Goal: Task Accomplishment & Management: Use online tool/utility

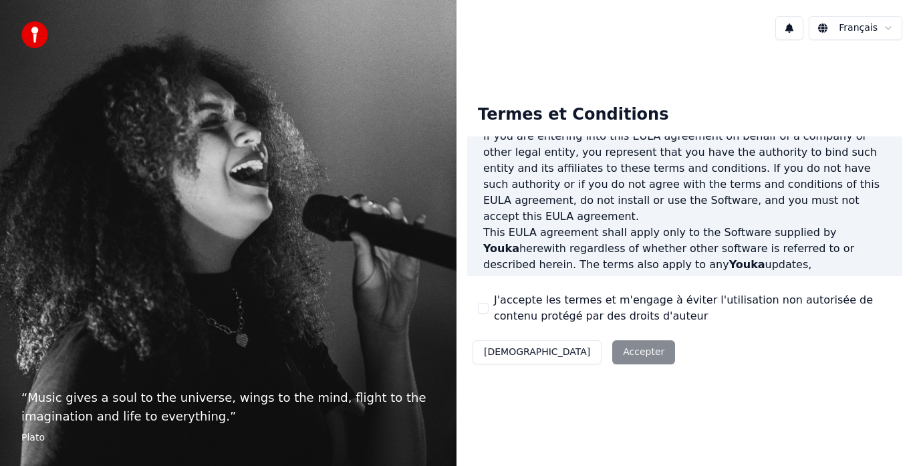
scroll to position [401, 0]
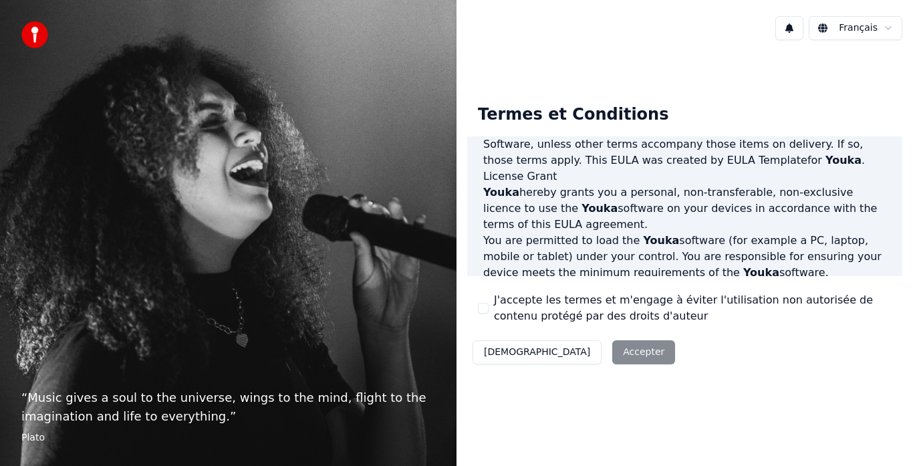
click at [488, 311] on button "J'accepte les termes et m'engage à éviter l'utilisation non autorisée de conten…" at bounding box center [483, 308] width 11 height 11
click at [612, 348] on button "Accepter" at bounding box center [643, 352] width 63 height 24
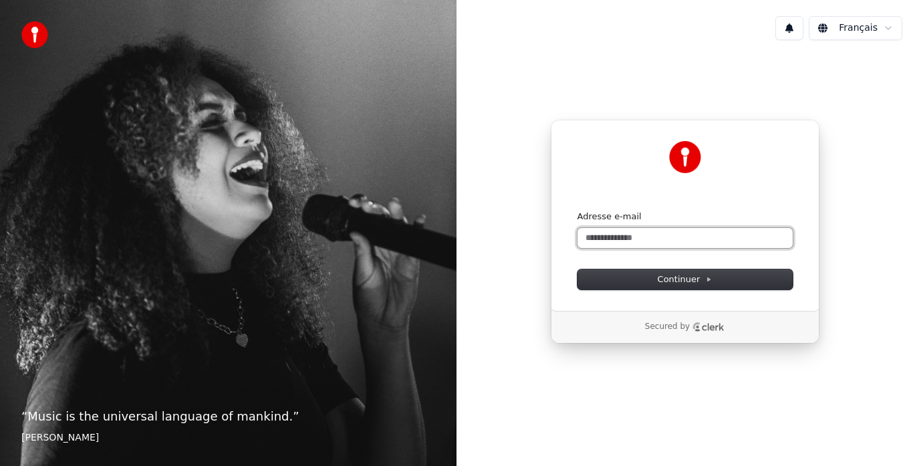
click at [622, 234] on input "Adresse e-mail" at bounding box center [684, 238] width 215 height 20
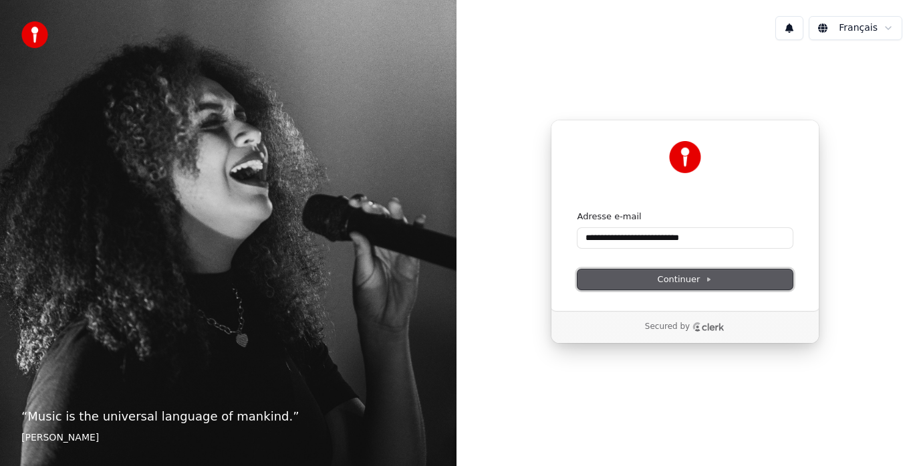
click at [661, 287] on button "Continuer" at bounding box center [684, 279] width 215 height 20
type input "**********"
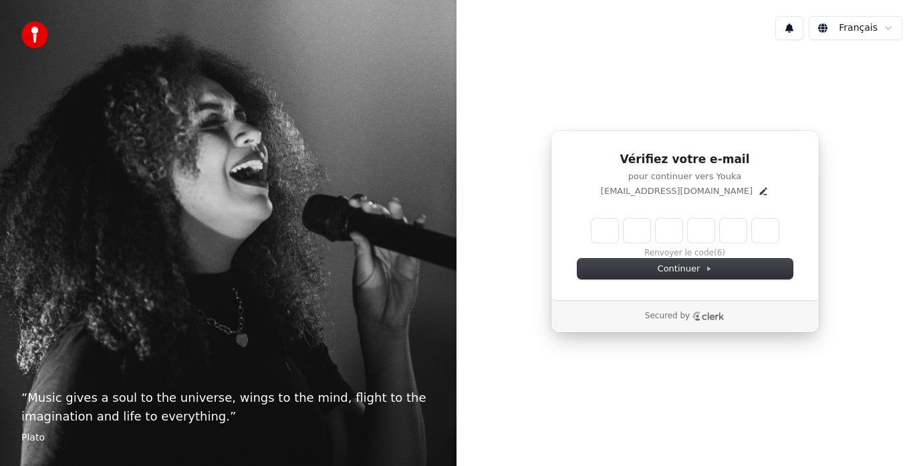
click at [611, 234] on input "Enter verification code" at bounding box center [684, 230] width 187 height 24
type input "******"
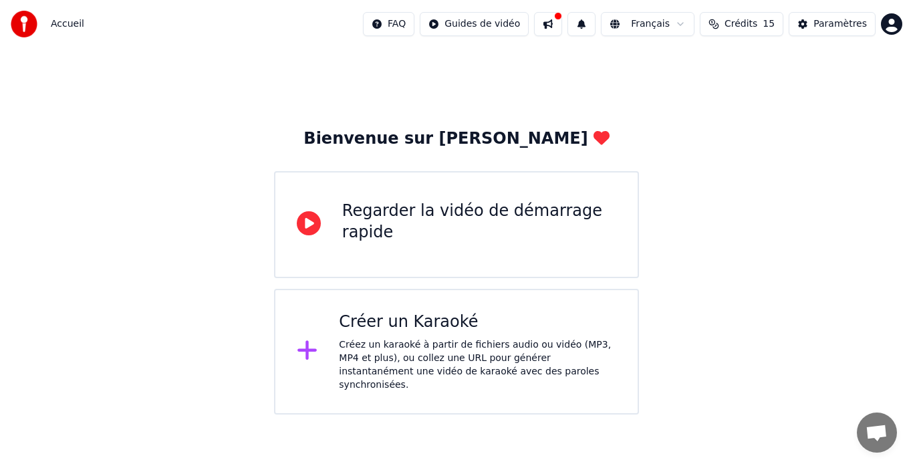
click at [420, 318] on div "Créer un Karaoké" at bounding box center [477, 321] width 277 height 21
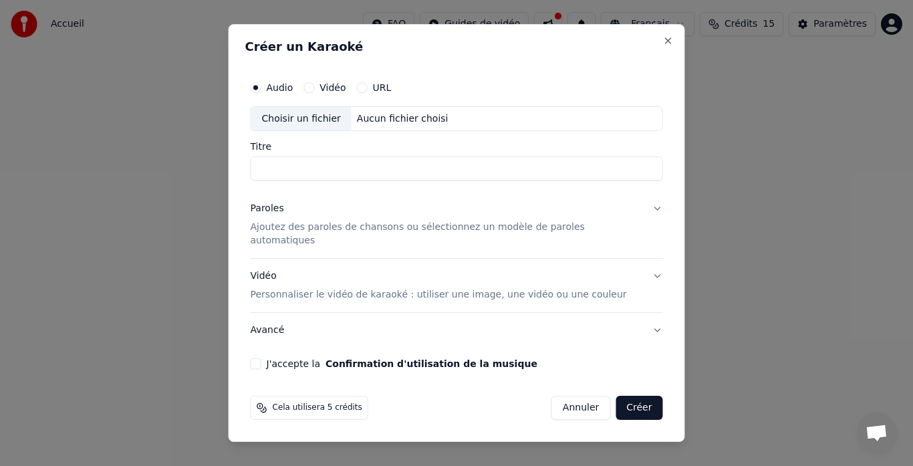
click at [409, 181] on input "Titre" at bounding box center [457, 169] width 412 height 24
type input "*"
type input "**********"
click at [500, 228] on p "Ajoutez des paroles de chansons ou sélectionnez un modèle de paroles automatiqu…" at bounding box center [446, 234] width 391 height 27
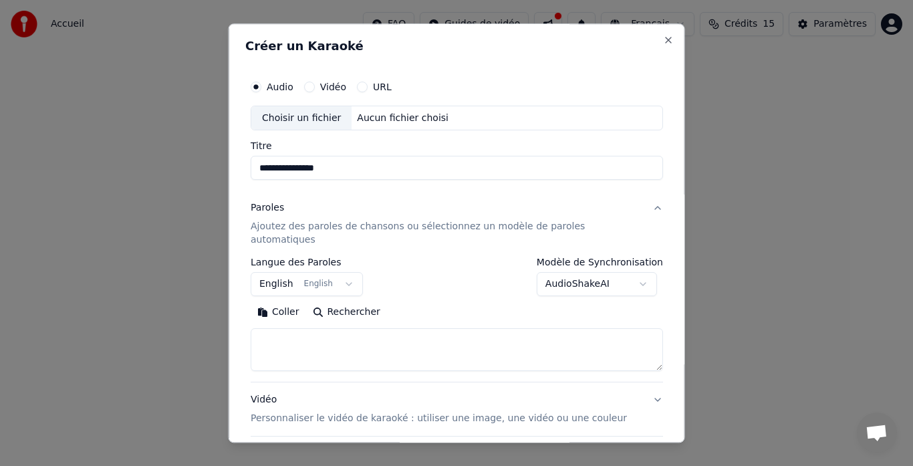
click at [342, 329] on textarea at bounding box center [457, 350] width 412 height 43
paste textarea "**********"
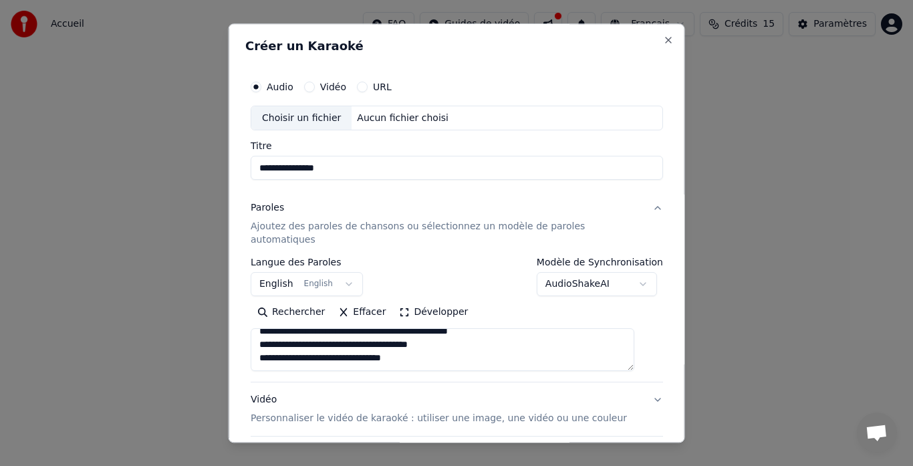
scroll to position [383, 0]
type textarea "**********"
click at [295, 276] on button "English English" at bounding box center [307, 285] width 112 height 24
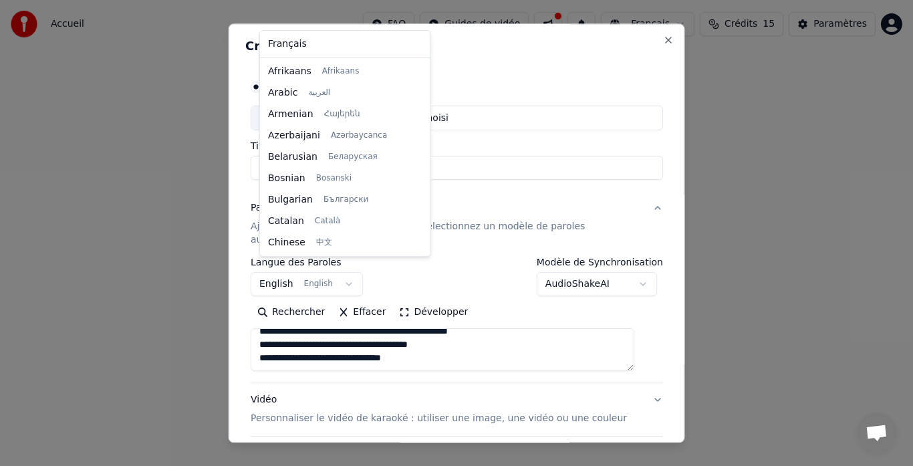
scroll to position [0, 0]
click at [330, 267] on body "**********" at bounding box center [456, 207] width 913 height 414
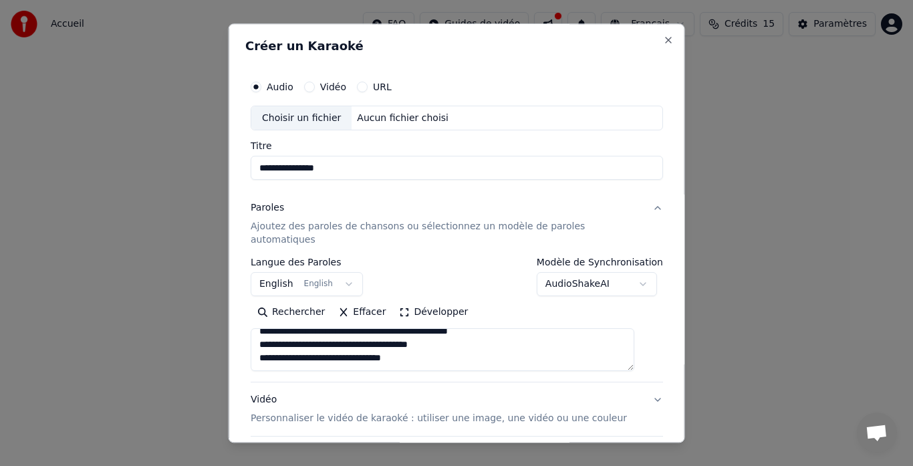
click at [330, 273] on button "English English" at bounding box center [307, 285] width 112 height 24
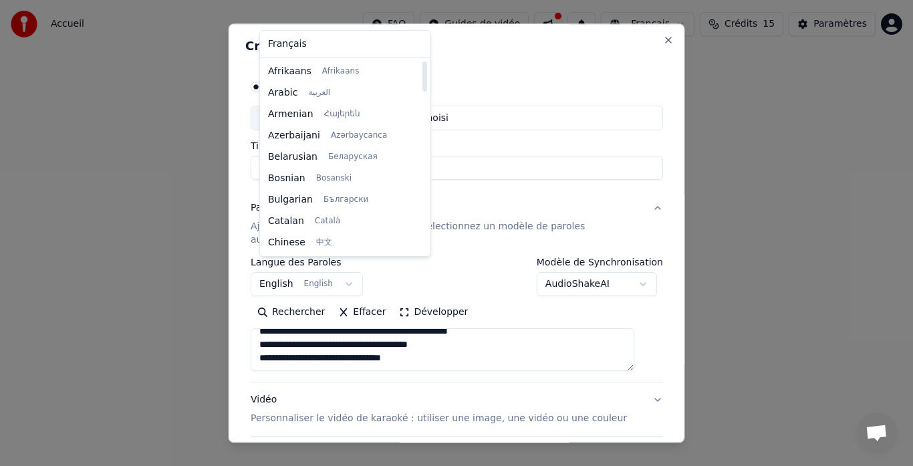
select select "**"
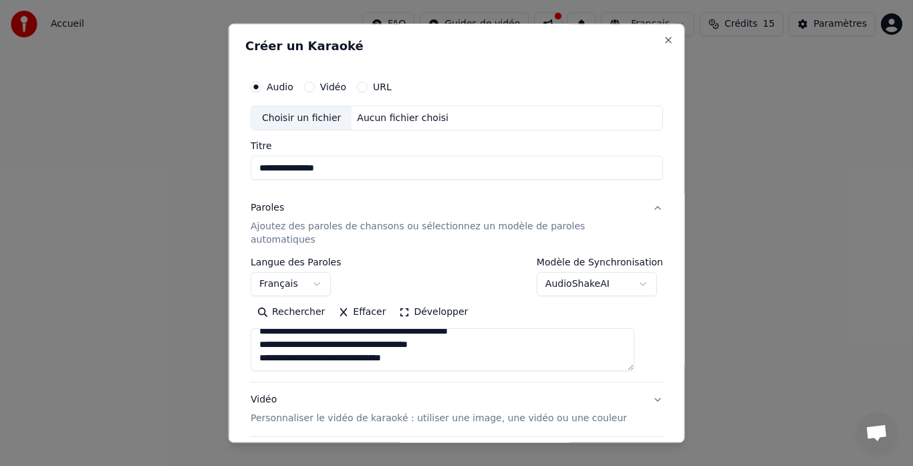
click at [583, 271] on body "**********" at bounding box center [456, 207] width 913 height 414
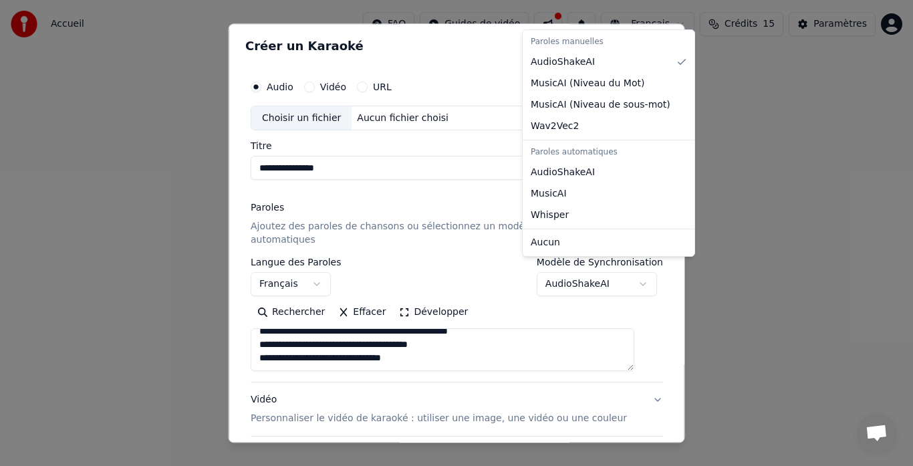
click at [583, 271] on body "**********" at bounding box center [456, 207] width 913 height 414
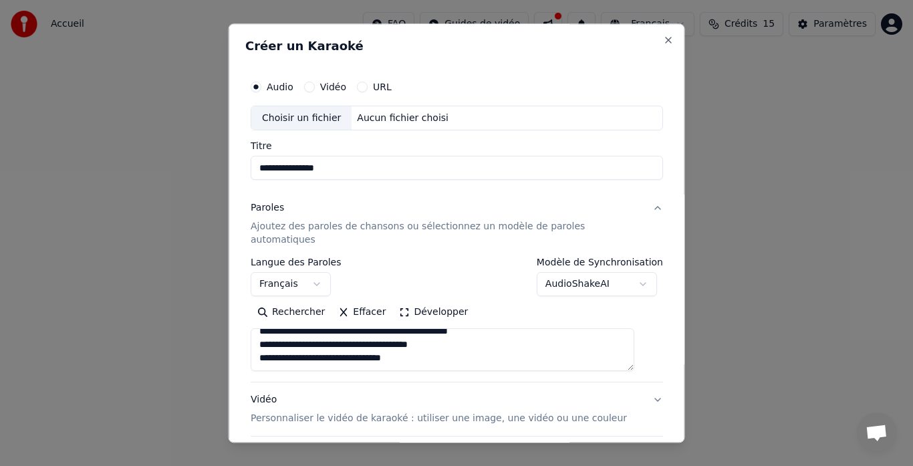
click at [314, 87] on button "Vidéo" at bounding box center [308, 86] width 11 height 11
click at [329, 164] on input "Titre" at bounding box center [457, 168] width 412 height 24
click at [335, 120] on div "Choisir un fichier" at bounding box center [301, 118] width 100 height 24
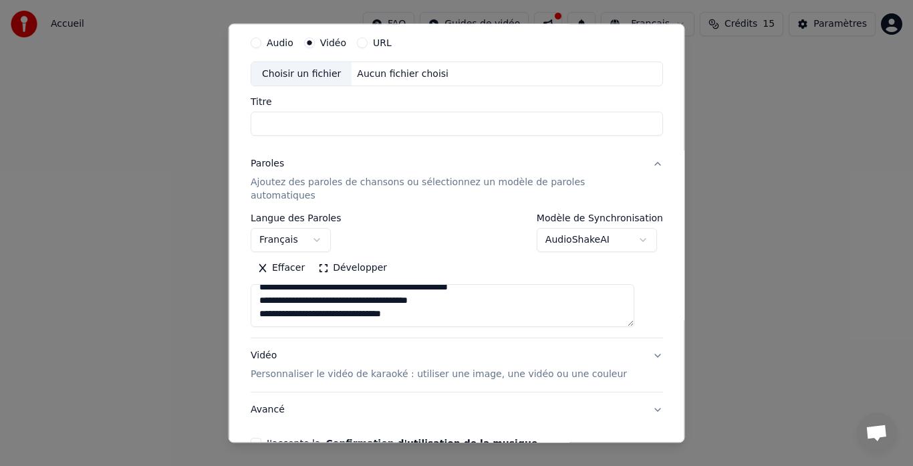
scroll to position [110, 0]
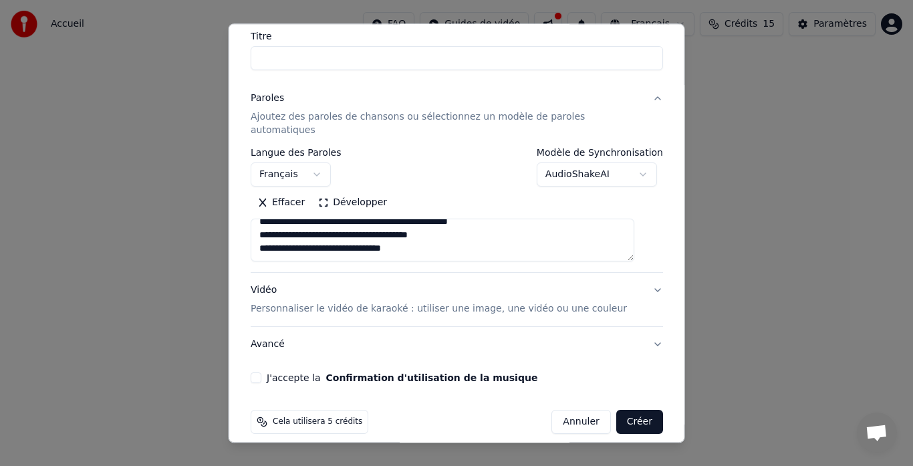
click at [291, 333] on button "Avancé" at bounding box center [457, 344] width 412 height 35
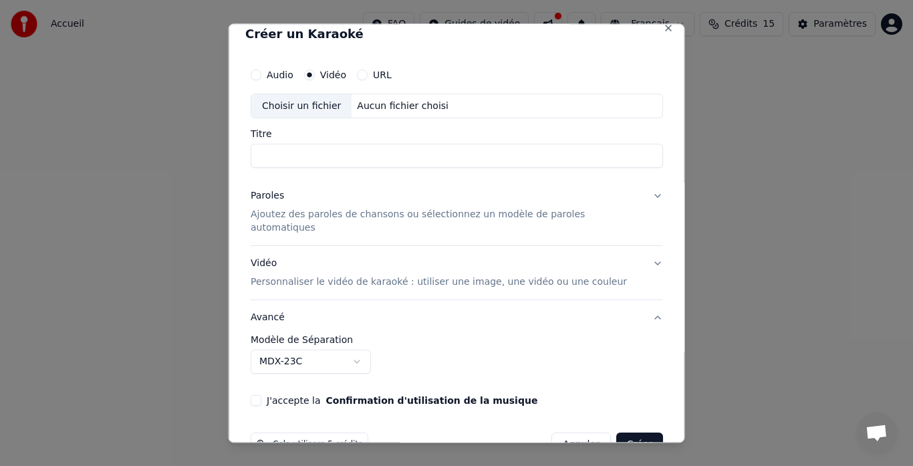
scroll to position [0, 0]
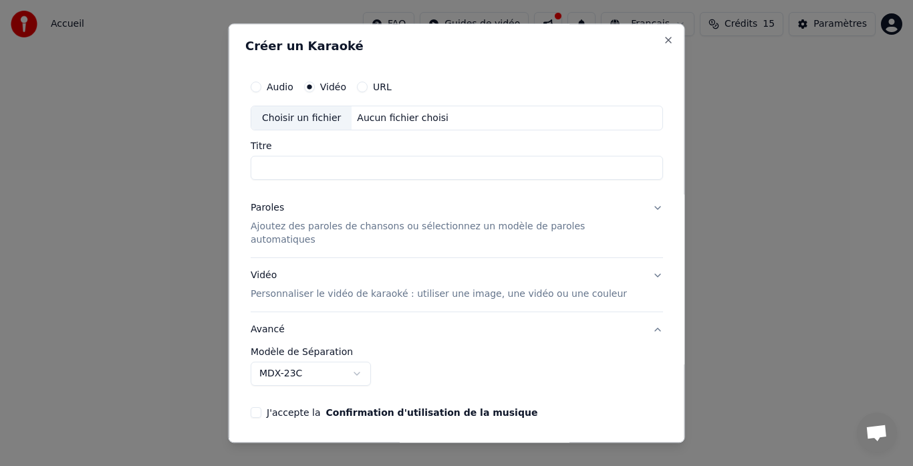
click at [307, 171] on input "Titre" at bounding box center [457, 168] width 412 height 24
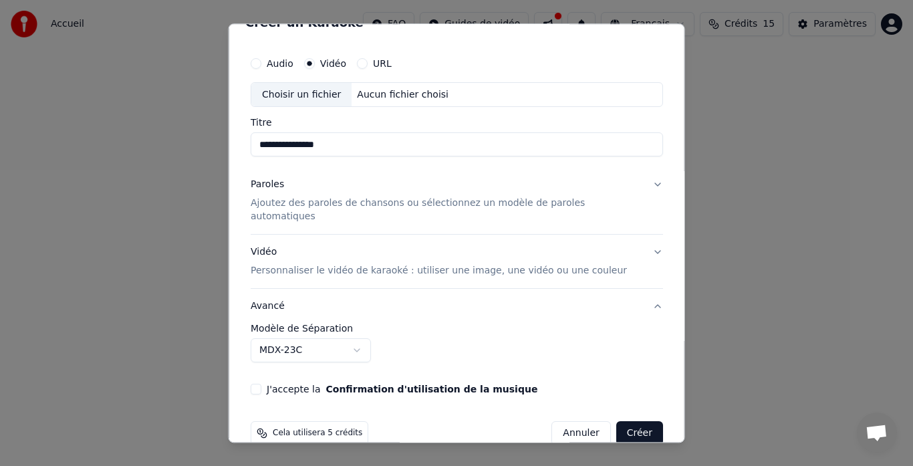
scroll to position [35, 0]
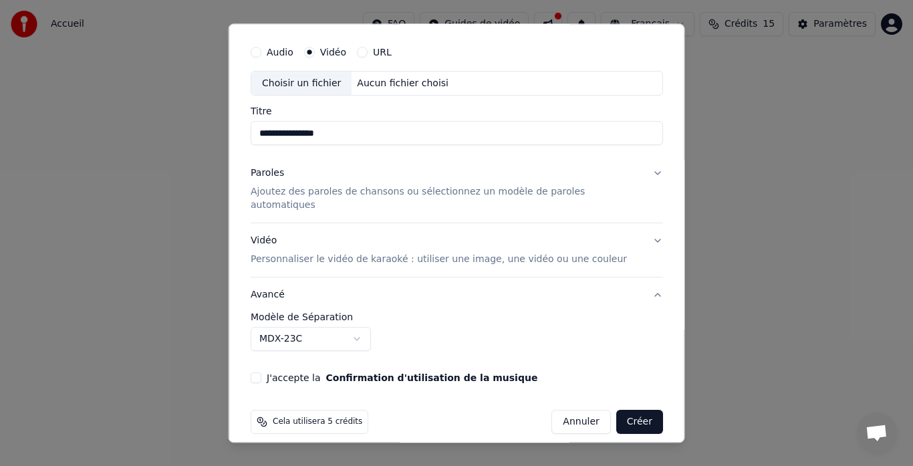
click at [615, 410] on button "Créer" at bounding box center [638, 422] width 47 height 24
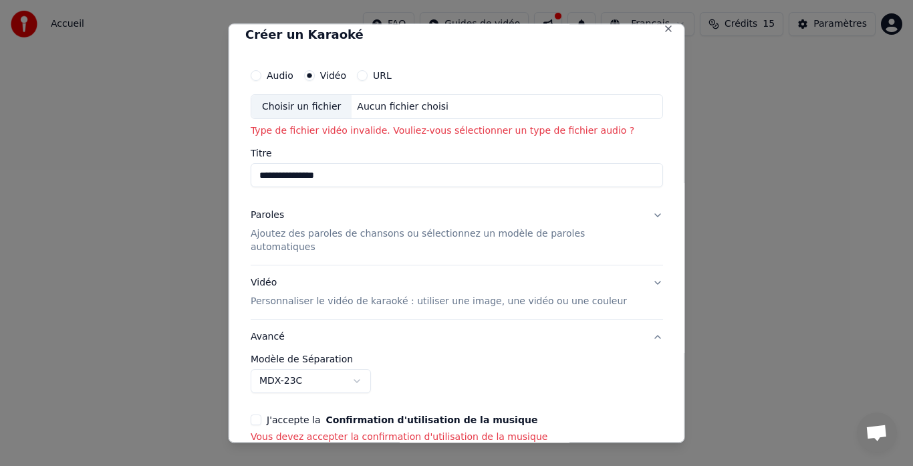
scroll to position [0, 0]
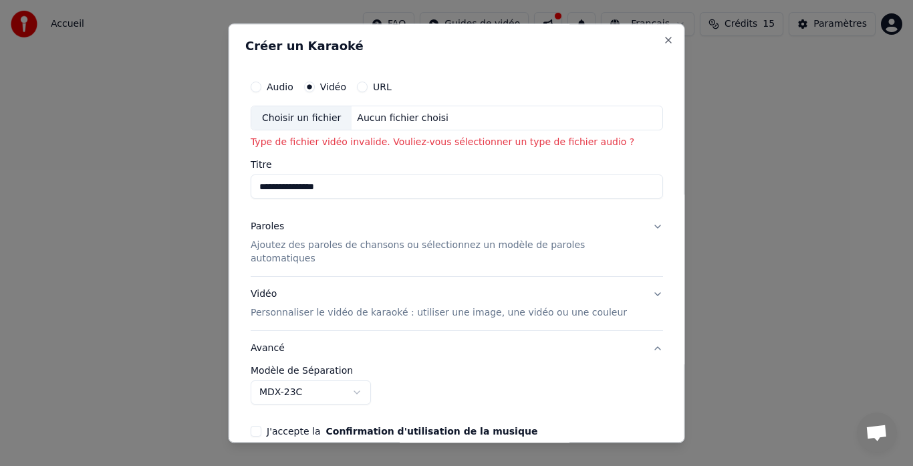
click at [351, 307] on p "Personnaliser le vidéo de karaoké : utiliser une image, une vidéo ou une couleur" at bounding box center [439, 313] width 376 height 13
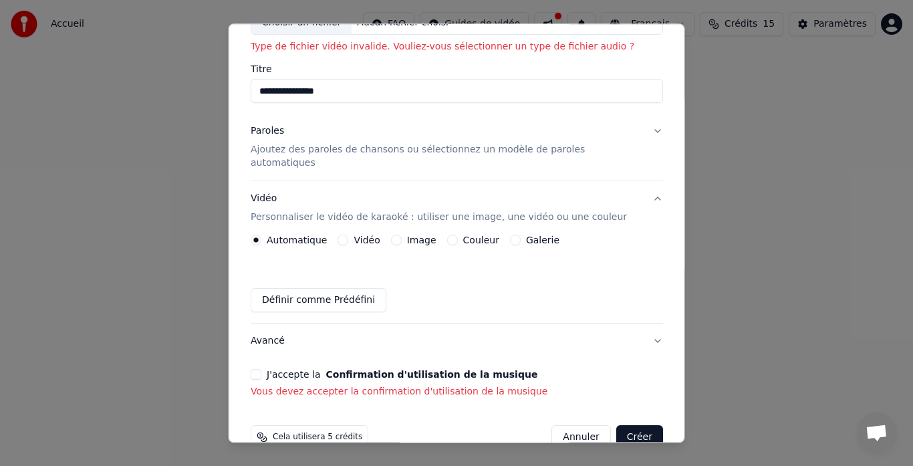
scroll to position [111, 0]
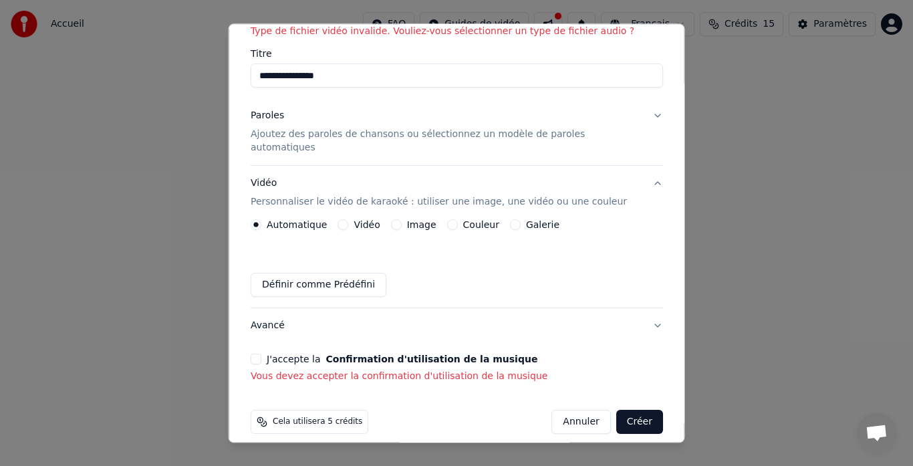
click at [324, 132] on p "Ajoutez des paroles de chansons ou sélectionnez un modèle de paroles automatiqu…" at bounding box center [446, 141] width 391 height 27
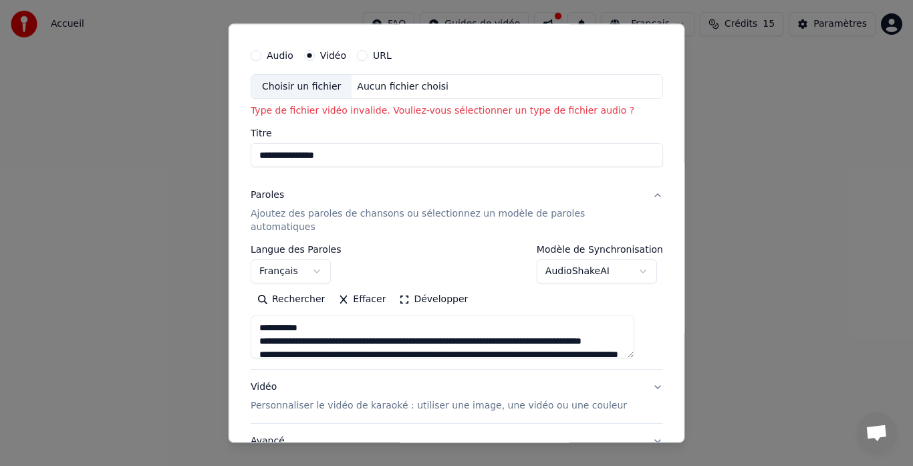
scroll to position [0, 0]
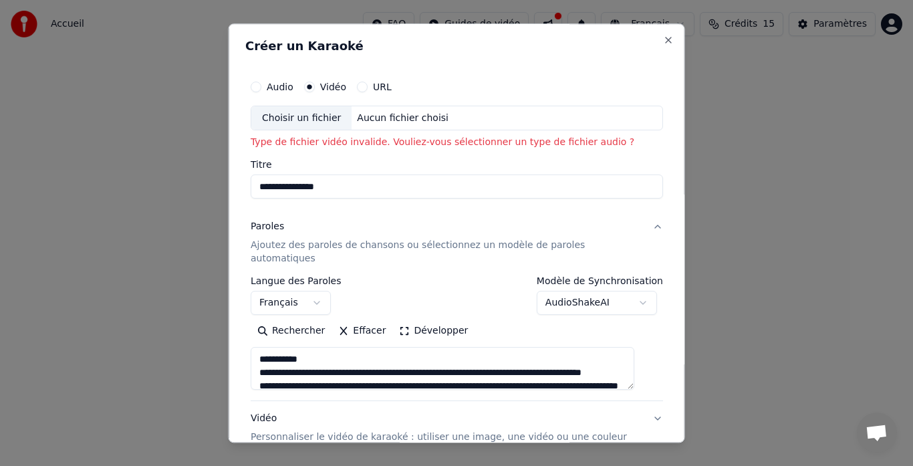
click at [321, 115] on div "Choisir un fichier" at bounding box center [301, 118] width 100 height 24
click at [287, 125] on div "Choisir un fichier" at bounding box center [301, 118] width 100 height 24
type input "**********"
click at [270, 85] on div "Audio" at bounding box center [272, 86] width 43 height 11
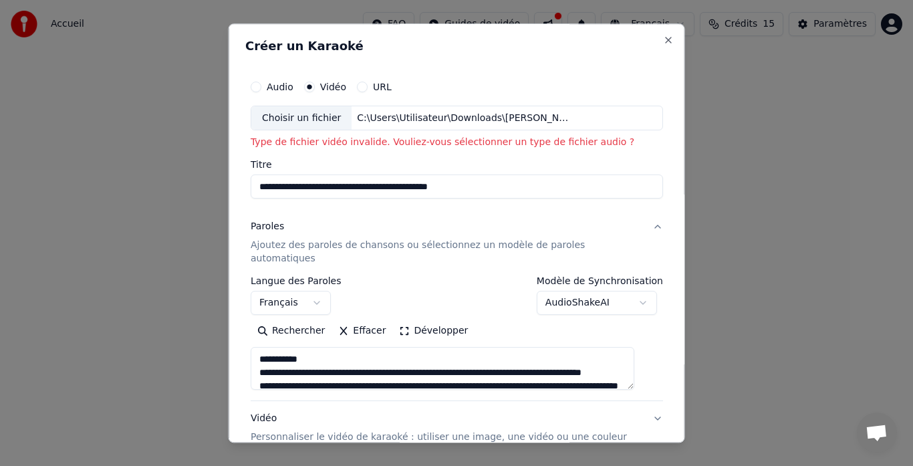
click at [261, 91] on button "Audio" at bounding box center [256, 86] width 11 height 11
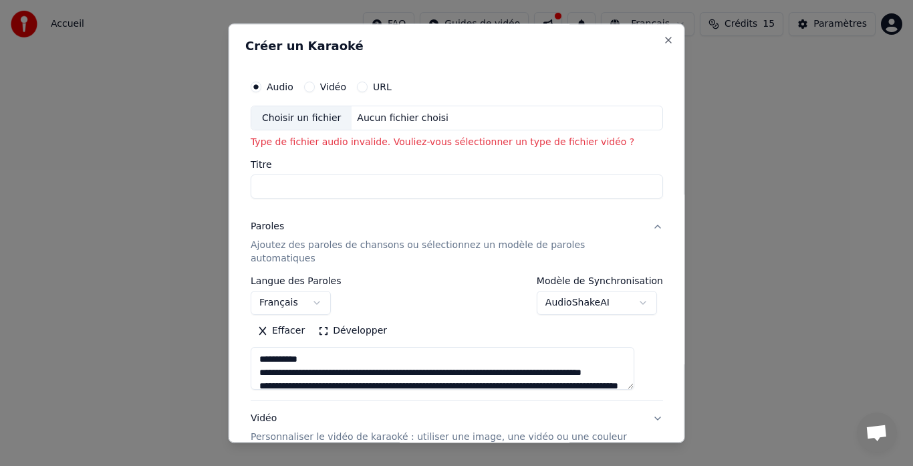
click at [261, 90] on button "Audio" at bounding box center [256, 86] width 11 height 11
click at [313, 120] on div "Choisir un fichier" at bounding box center [301, 118] width 100 height 24
type input "**********"
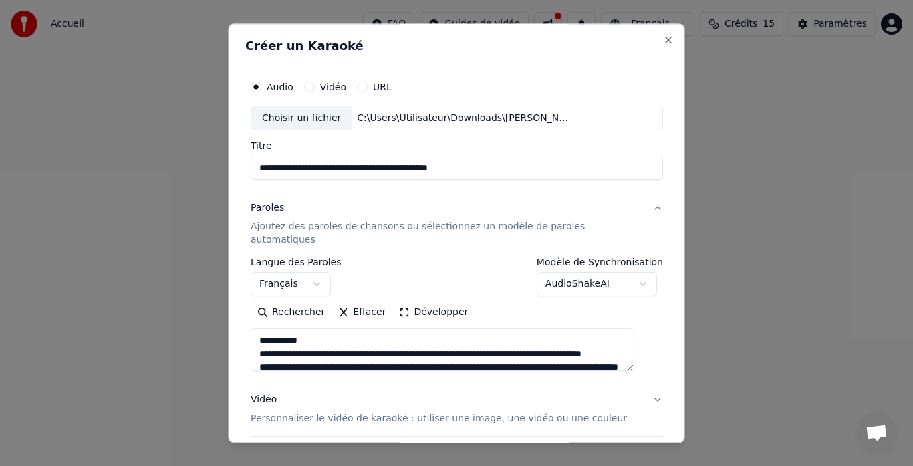
click at [392, 160] on input "**********" at bounding box center [457, 168] width 412 height 24
click at [466, 165] on input "**********" at bounding box center [457, 168] width 412 height 24
drag, startPoint x: 504, startPoint y: 167, endPoint x: 255, endPoint y: 168, distance: 249.2
click at [255, 168] on div "**********" at bounding box center [456, 292] width 423 height 449
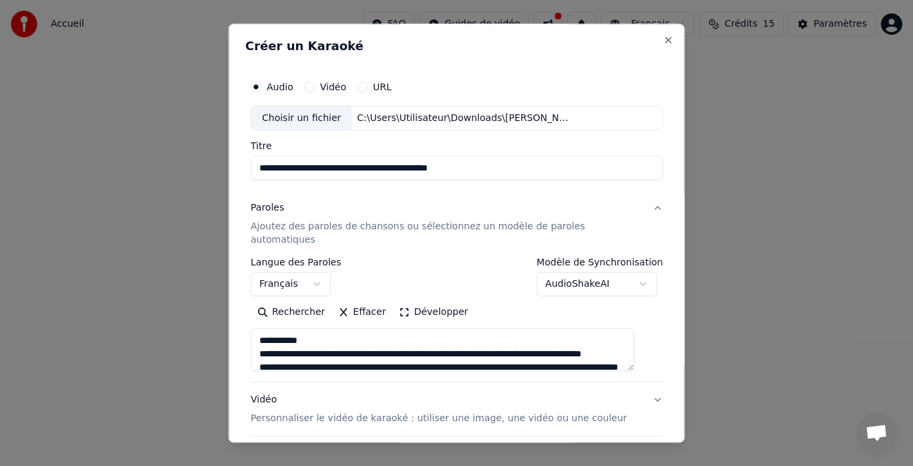
click at [338, 194] on button "Paroles Ajoutez des paroles de chansons ou sélectionnez un modèle de paroles au…" at bounding box center [457, 224] width 412 height 67
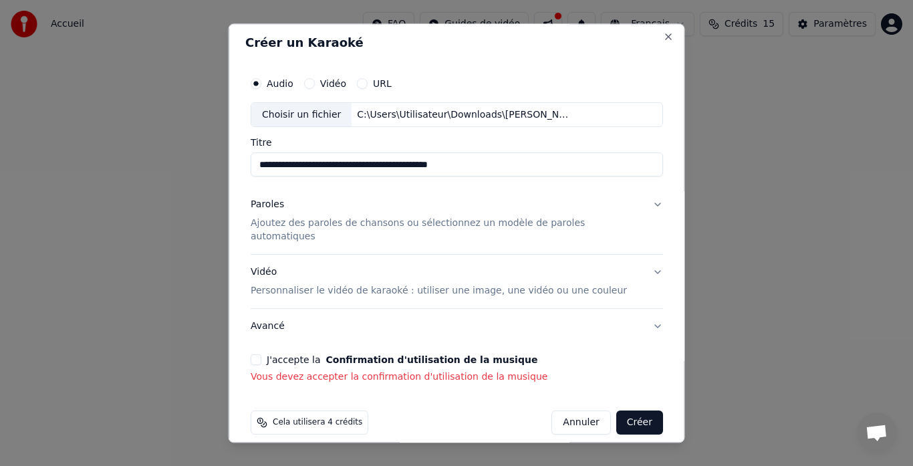
scroll to position [4, 0]
click at [633, 411] on button "Créer" at bounding box center [638, 422] width 47 height 24
click at [261, 354] on button "J'accepte la Confirmation d'utilisation de la musique" at bounding box center [256, 359] width 11 height 11
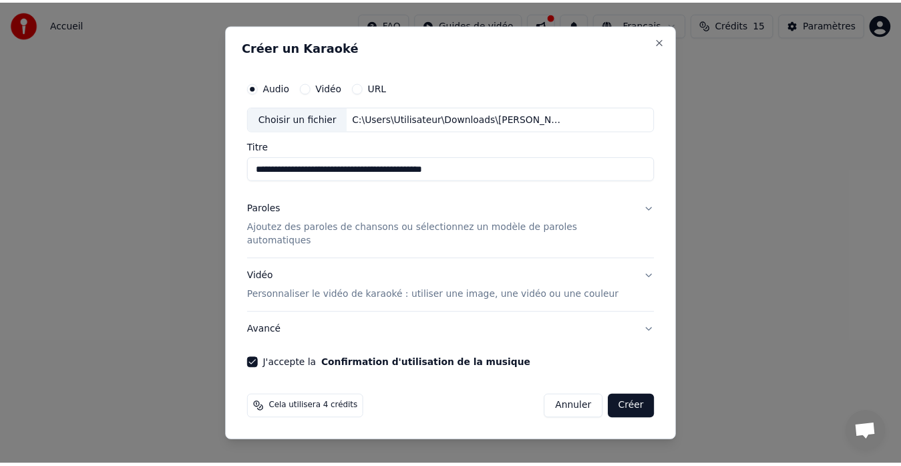
scroll to position [0, 0]
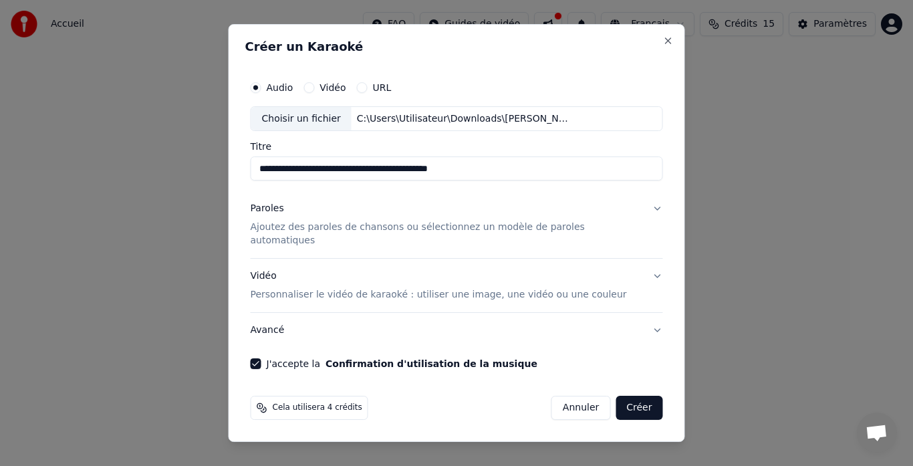
click at [629, 401] on button "Créer" at bounding box center [638, 407] width 47 height 24
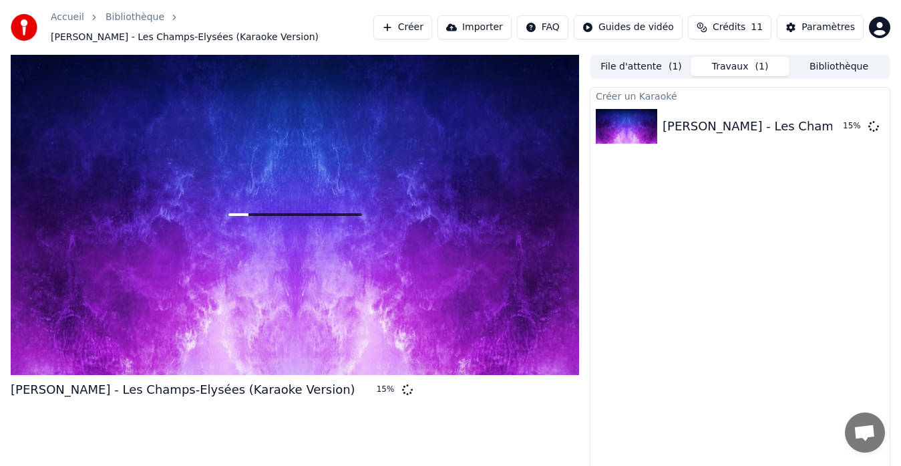
click at [644, 312] on div "Créer un Karaoké [PERSON_NAME] - Les Champs-Elysées (Karaoke Version) 15 %" at bounding box center [740, 284] width 301 height 395
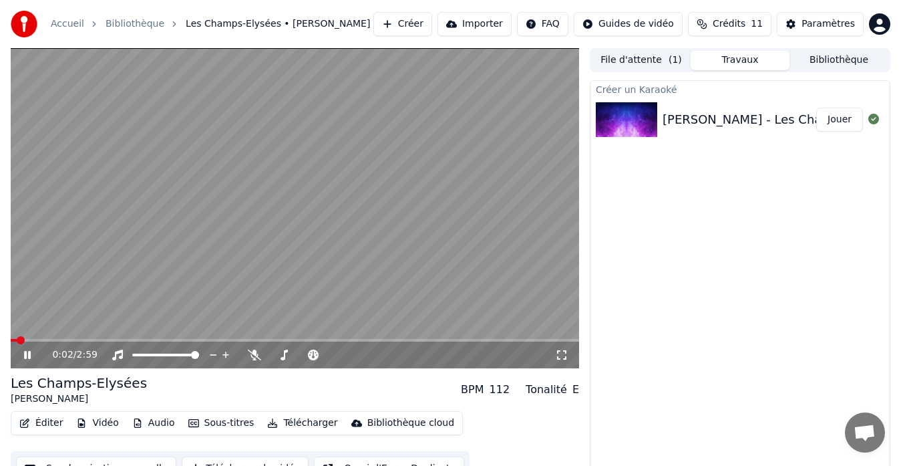
click at [17, 341] on span at bounding box center [21, 340] width 8 height 8
click at [11, 342] on span at bounding box center [15, 340] width 8 height 8
click at [30, 353] on icon at bounding box center [27, 355] width 7 height 8
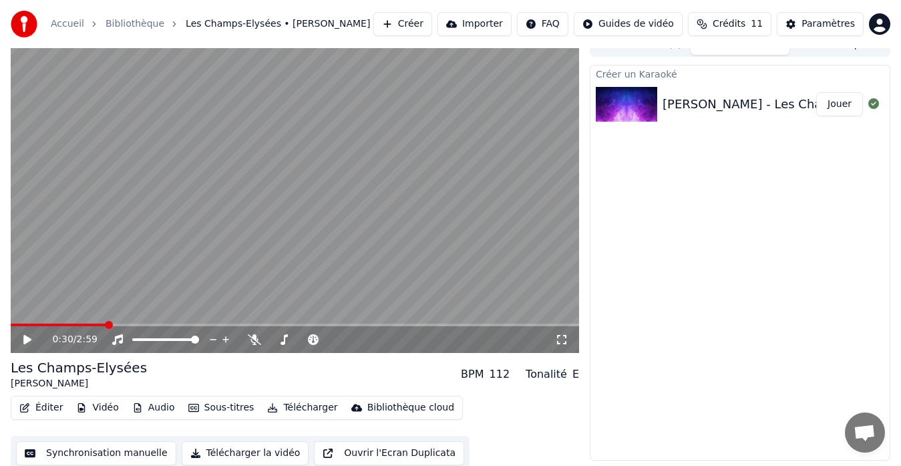
scroll to position [20, 0]
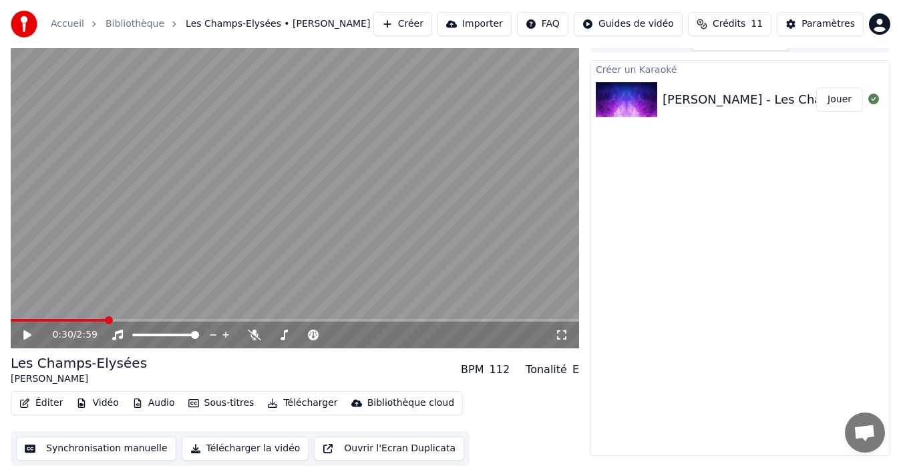
click at [82, 443] on button "Synchronisation manuelle" at bounding box center [96, 448] width 160 height 24
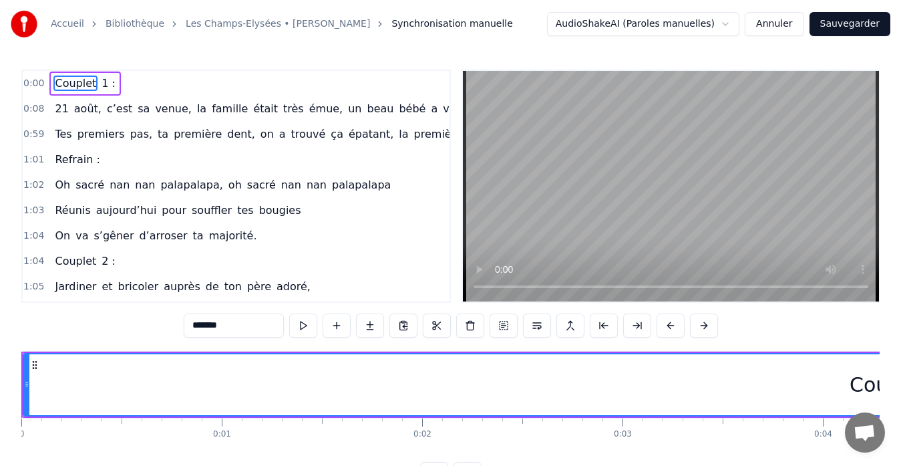
click at [347, 112] on span "un" at bounding box center [355, 108] width 16 height 15
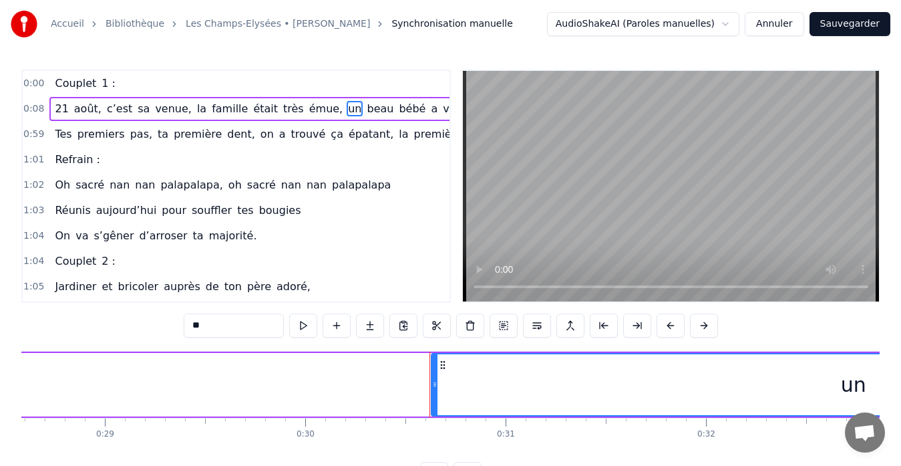
scroll to position [0, 6069]
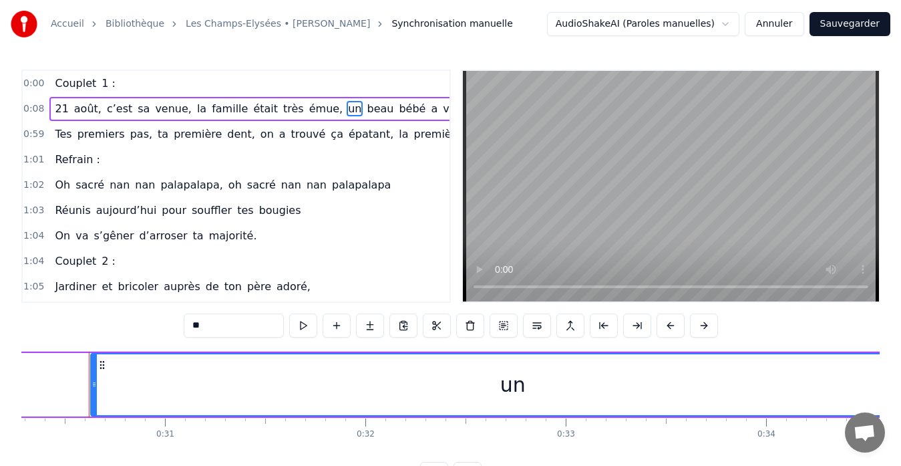
click at [73, 107] on span "août," at bounding box center [88, 108] width 30 height 15
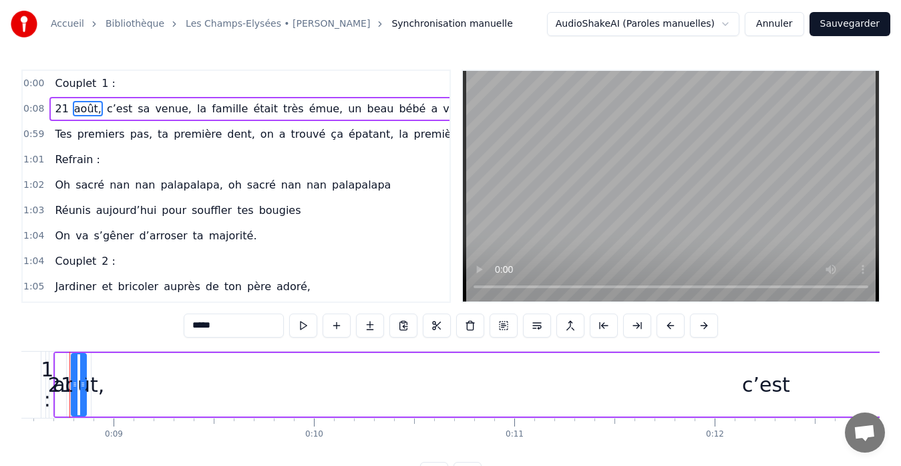
click at [57, 112] on span "21" at bounding box center [61, 108] width 16 height 15
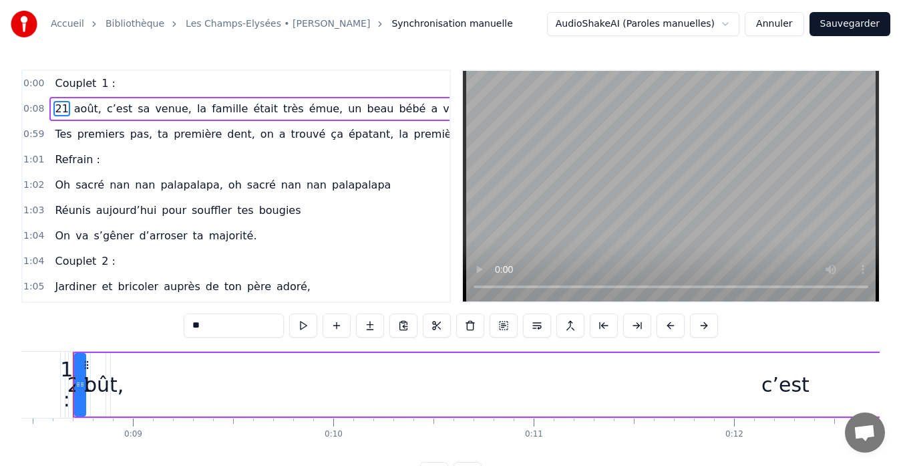
scroll to position [0, 1676]
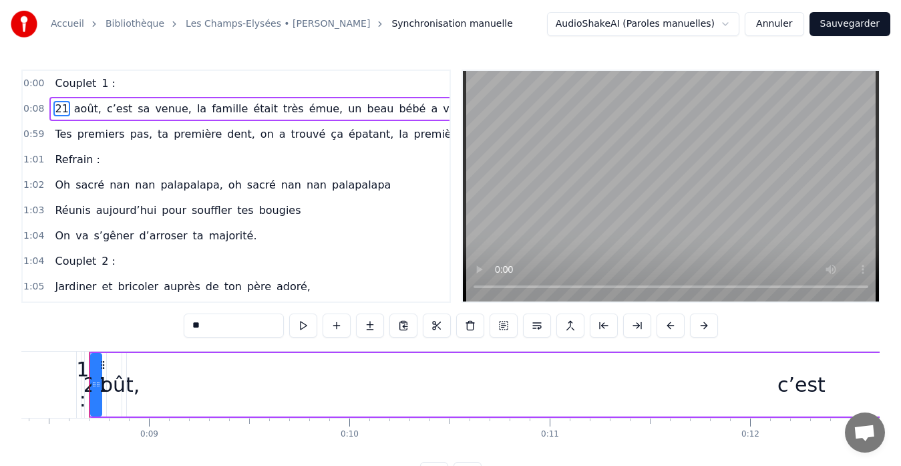
click at [88, 103] on span "août," at bounding box center [88, 108] width 30 height 15
click at [106, 114] on span "c’est" at bounding box center [120, 108] width 28 height 15
type input "*****"
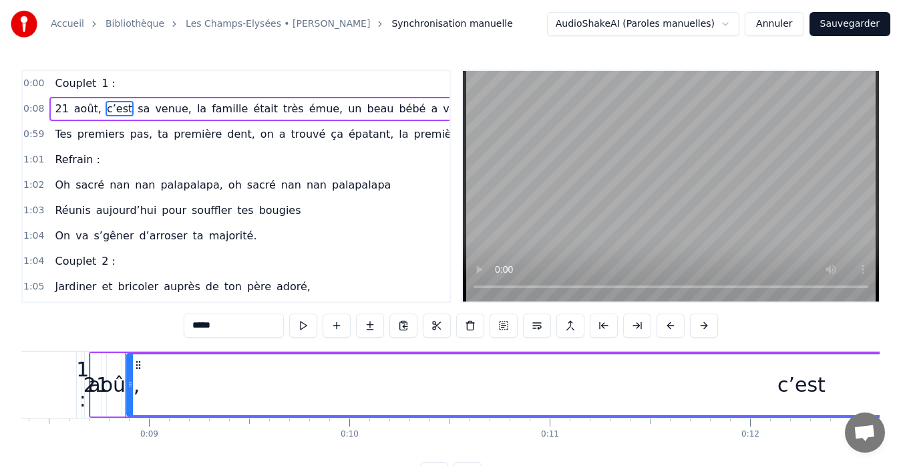
click at [136, 109] on div "[DATE], c’est sa venue, la famille était très émue, un beau bébé a vu le jour e…" at bounding box center [324, 109] width 551 height 24
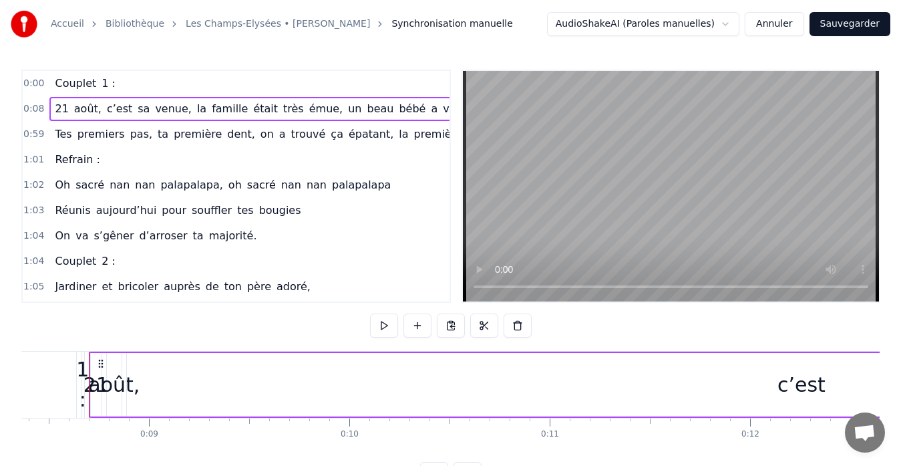
click at [136, 110] on span "sa" at bounding box center [143, 108] width 15 height 15
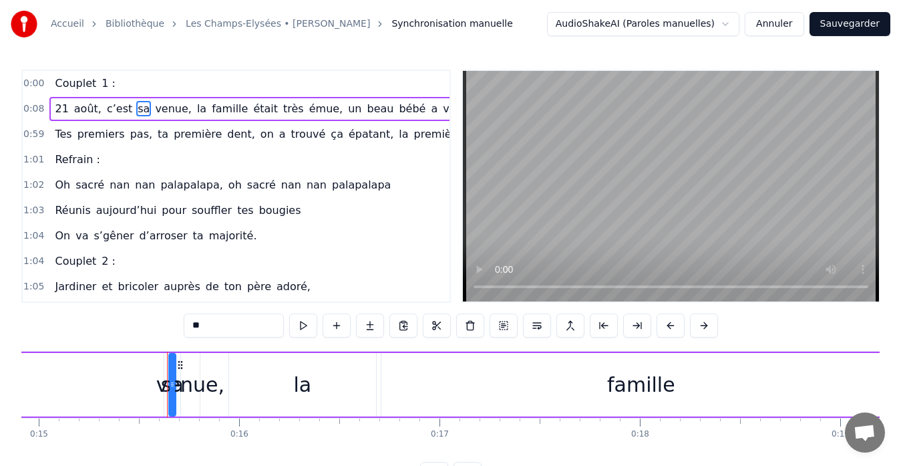
click at [154, 108] on span "venue," at bounding box center [173, 108] width 39 height 15
type input "******"
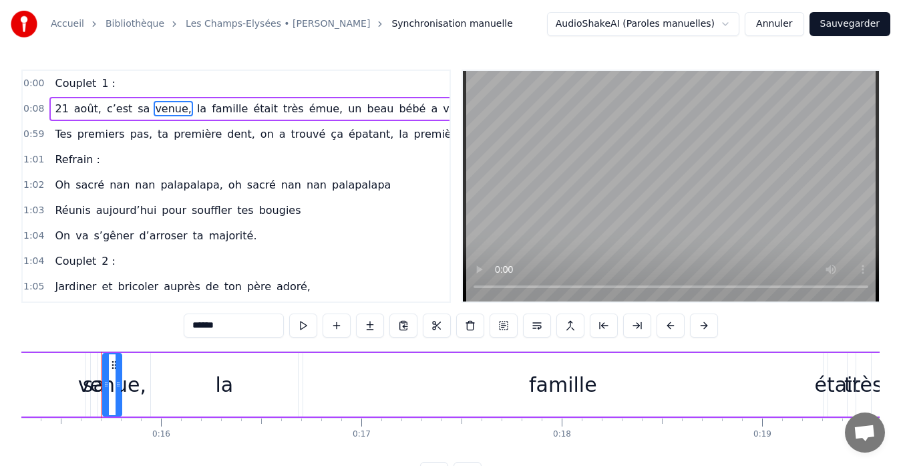
click at [135, 88] on div "0:00 Couplet 1 :" at bounding box center [236, 83] width 427 height 25
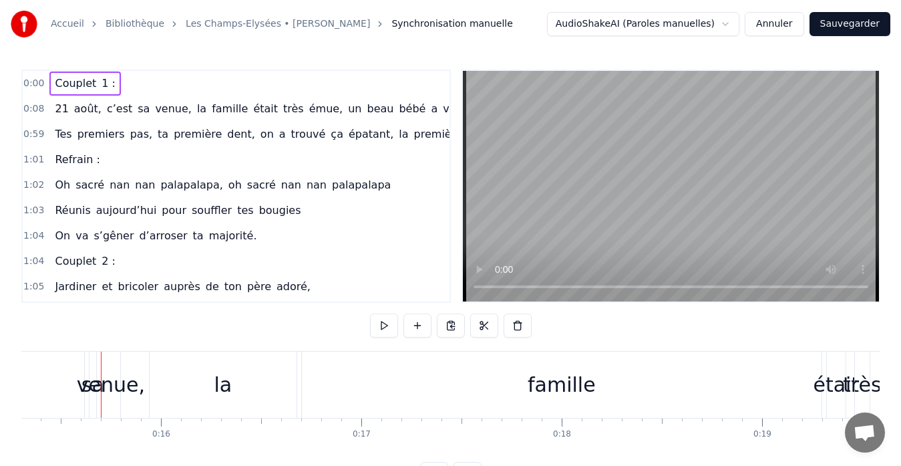
click at [359, 388] on div "famille" at bounding box center [562, 384] width 520 height 66
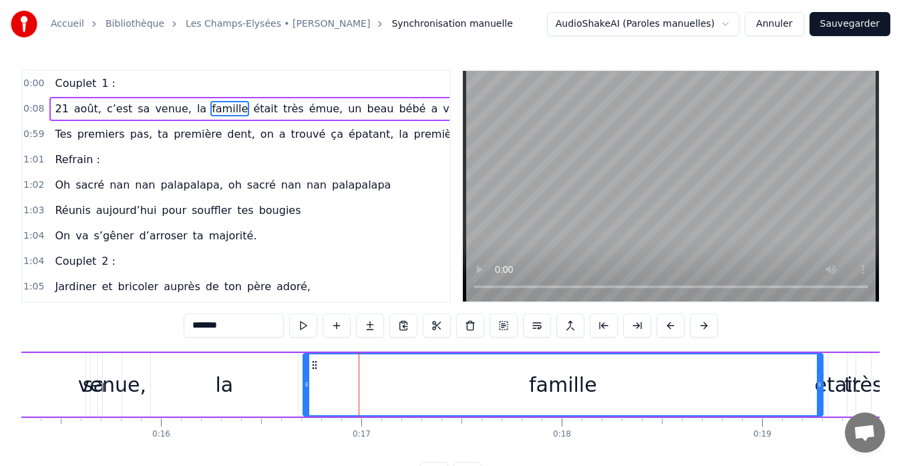
drag, startPoint x: 368, startPoint y: 383, endPoint x: 350, endPoint y: 381, distance: 18.1
click at [350, 381] on div "famille" at bounding box center [563, 384] width 518 height 61
click at [433, 329] on button at bounding box center [437, 325] width 28 height 24
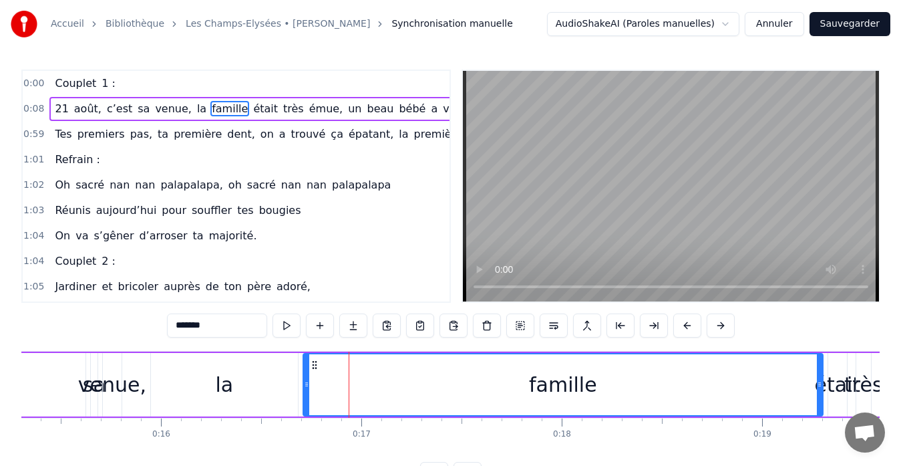
drag, startPoint x: 354, startPoint y: 381, endPoint x: 323, endPoint y: 383, distance: 31.5
click at [323, 383] on div "famille" at bounding box center [563, 384] width 518 height 61
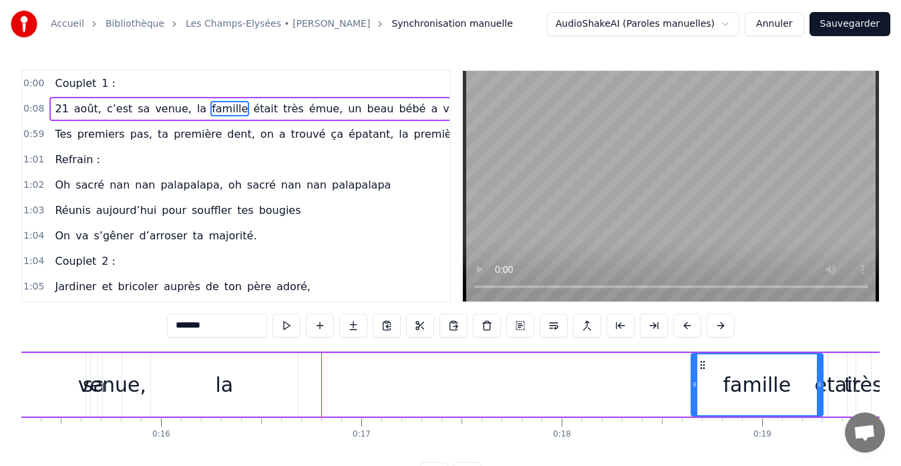
drag, startPoint x: 305, startPoint y: 388, endPoint x: 693, endPoint y: 389, distance: 388.1
click at [693, 389] on div at bounding box center [694, 384] width 5 height 61
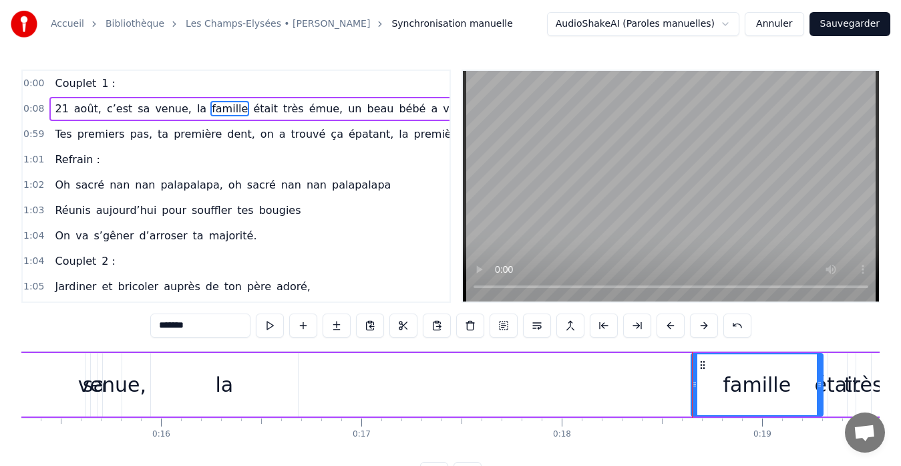
click at [218, 28] on link "Les Champs-Elysées • [PERSON_NAME]" at bounding box center [278, 23] width 184 height 13
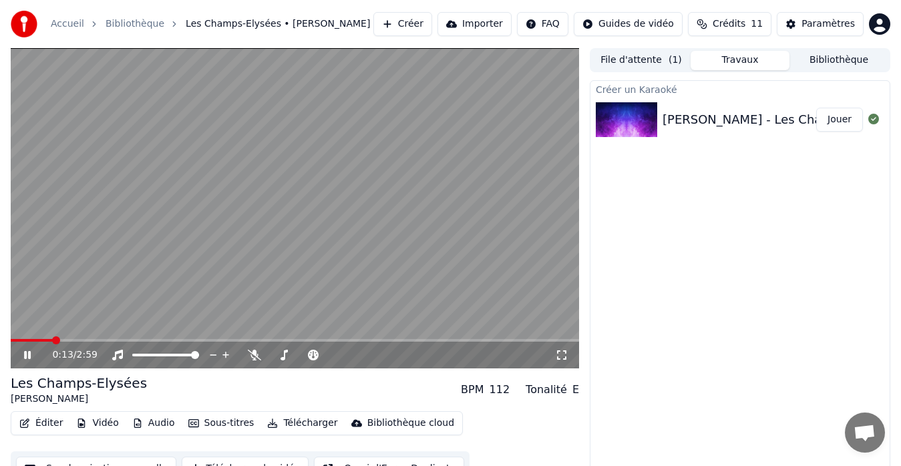
click at [29, 352] on icon at bounding box center [27, 355] width 7 height 8
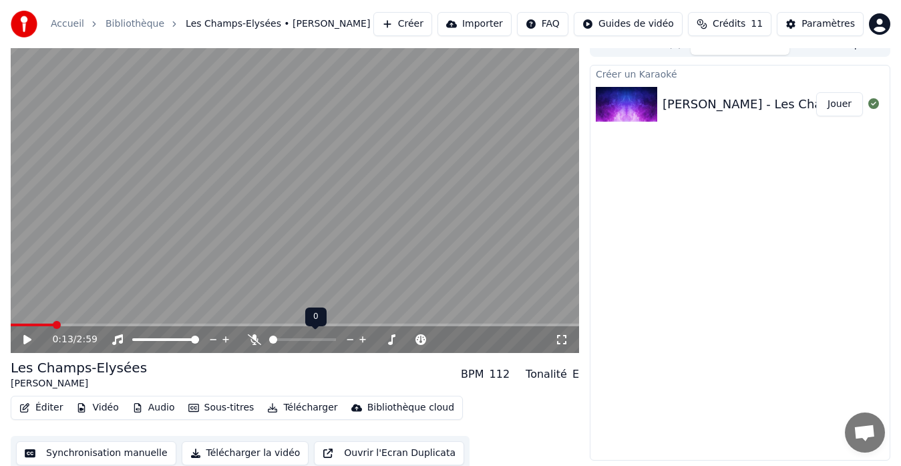
scroll to position [20, 0]
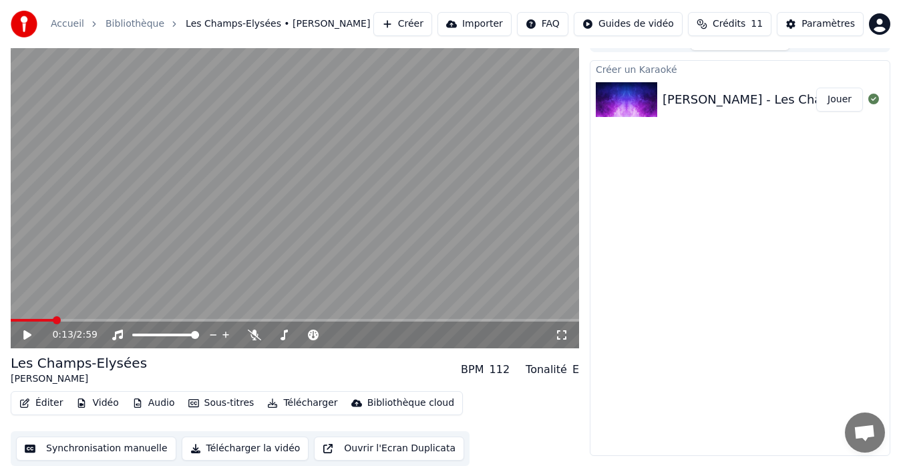
click at [345, 447] on button "Ouvrir l'Ecran Duplicata" at bounding box center [389, 448] width 150 height 24
click at [28, 337] on icon at bounding box center [36, 334] width 31 height 11
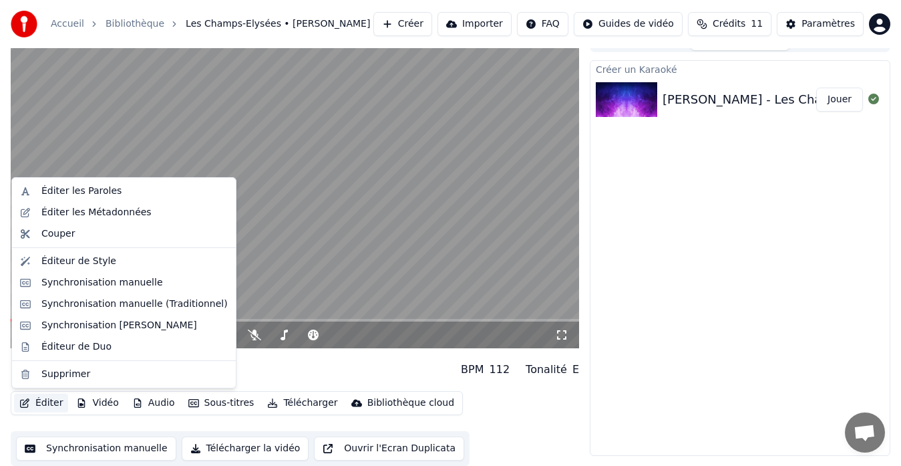
click at [53, 405] on button "Éditer" at bounding box center [41, 402] width 54 height 19
click at [70, 321] on div "Synchronisation [PERSON_NAME]" at bounding box center [119, 325] width 156 height 13
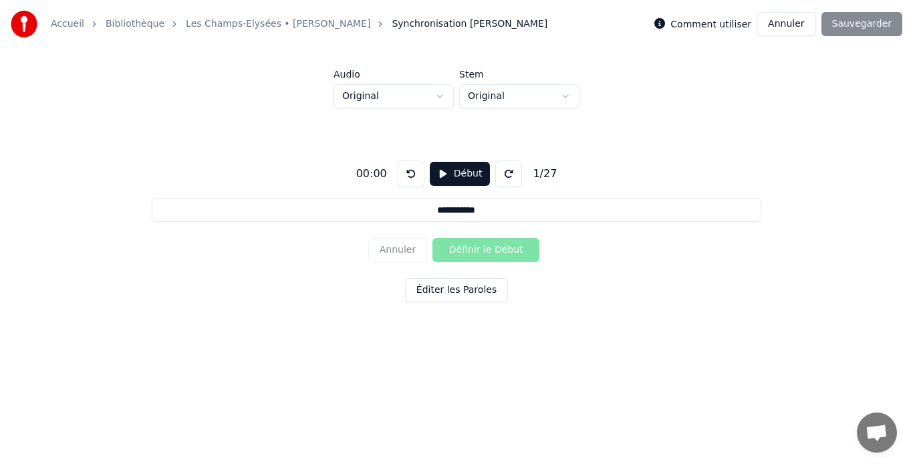
click at [498, 176] on button at bounding box center [508, 173] width 27 height 27
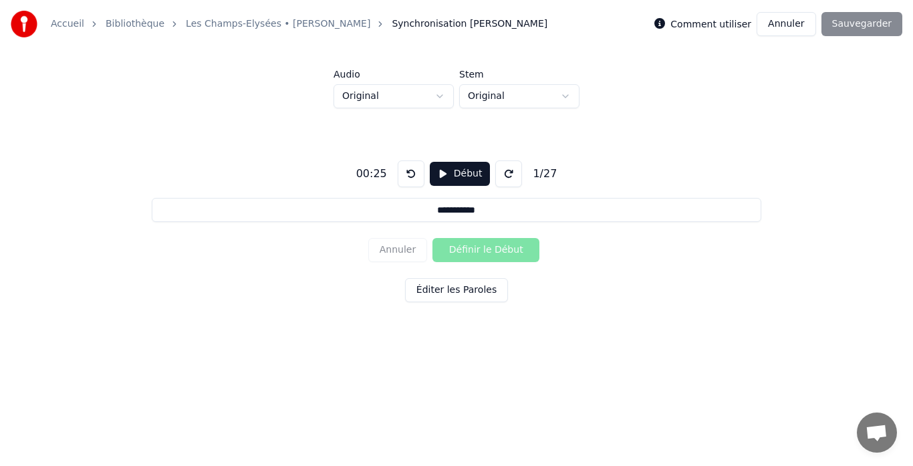
click at [411, 182] on button at bounding box center [410, 173] width 27 height 27
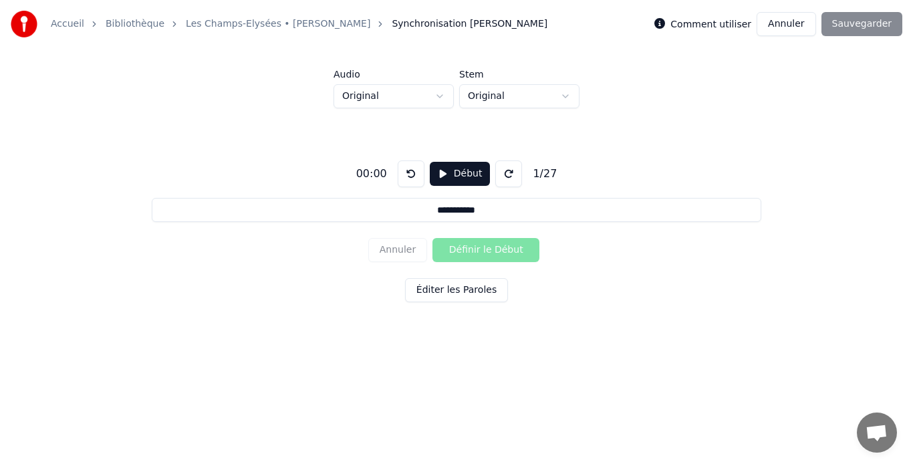
click at [411, 182] on button at bounding box center [410, 173] width 27 height 27
click at [503, 215] on input "**********" at bounding box center [456, 210] width 609 height 24
click at [442, 176] on button "Début" at bounding box center [460, 174] width 61 height 24
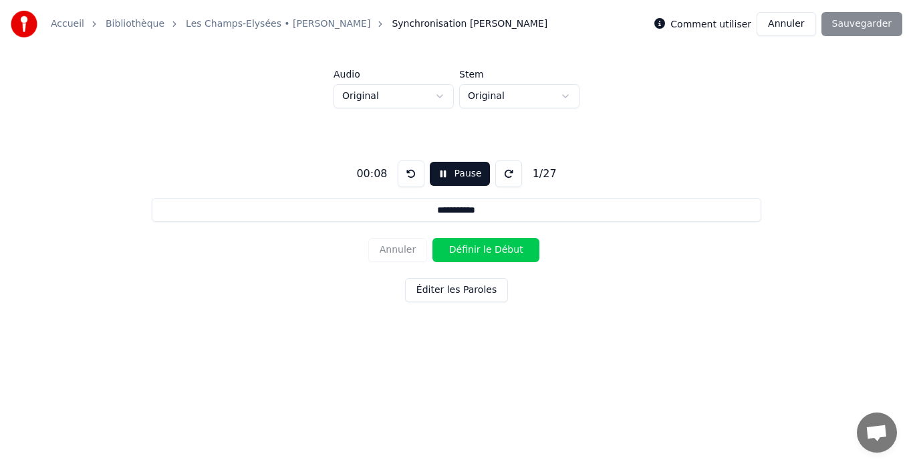
click at [508, 179] on button at bounding box center [508, 173] width 27 height 27
click at [436, 291] on button "Éditer les Paroles" at bounding box center [456, 290] width 103 height 24
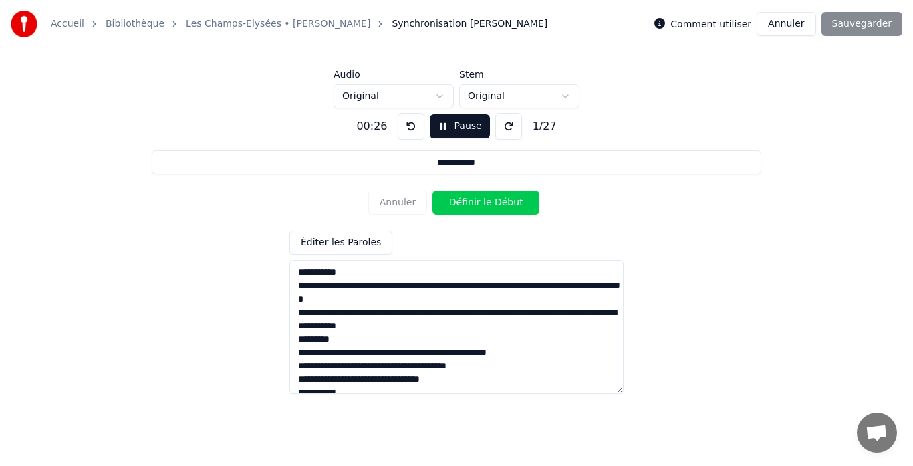
click at [466, 206] on button "Définir le Début" at bounding box center [485, 202] width 107 height 24
click at [466, 206] on button "Définir la Fin" at bounding box center [485, 202] width 107 height 24
type input "**********"
click at [807, 31] on button "Annuler" at bounding box center [785, 24] width 59 height 24
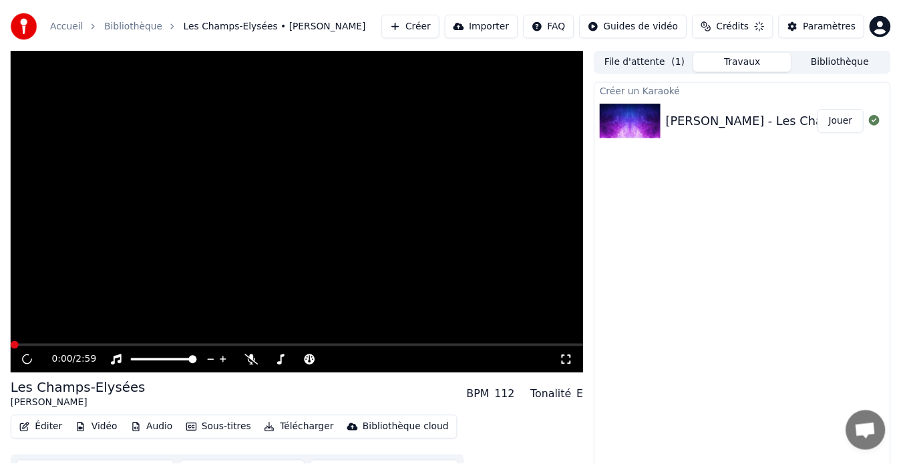
scroll to position [20, 0]
